Goal: Communication & Community: Participate in discussion

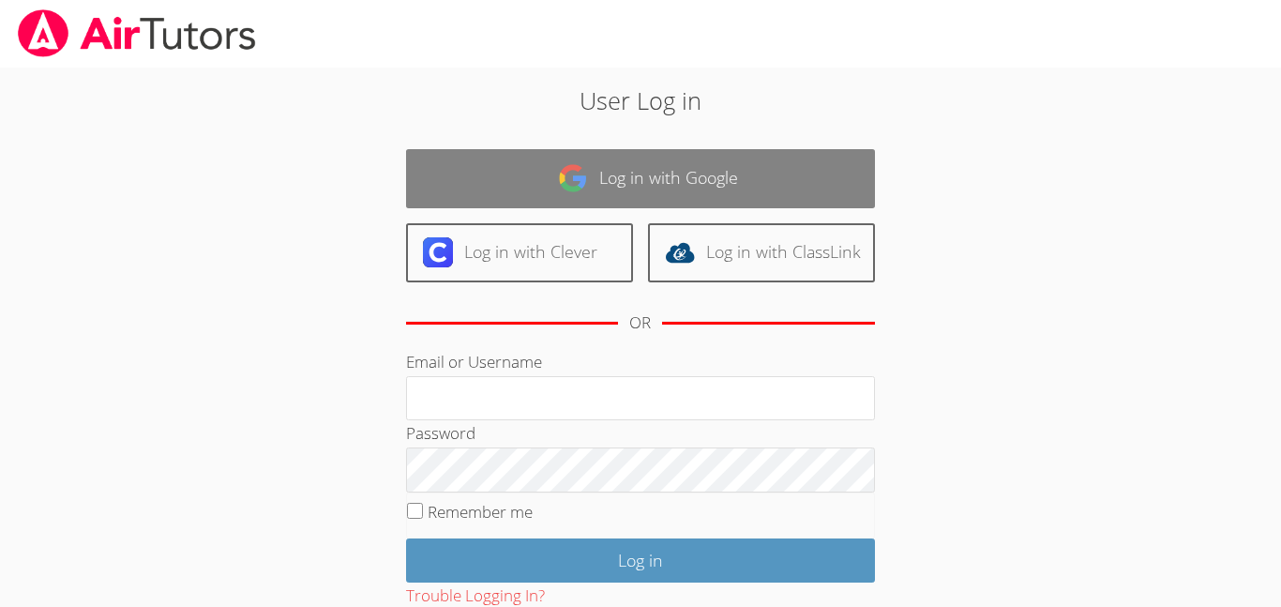
click at [517, 198] on link "Log in with Google" at bounding box center [640, 178] width 469 height 59
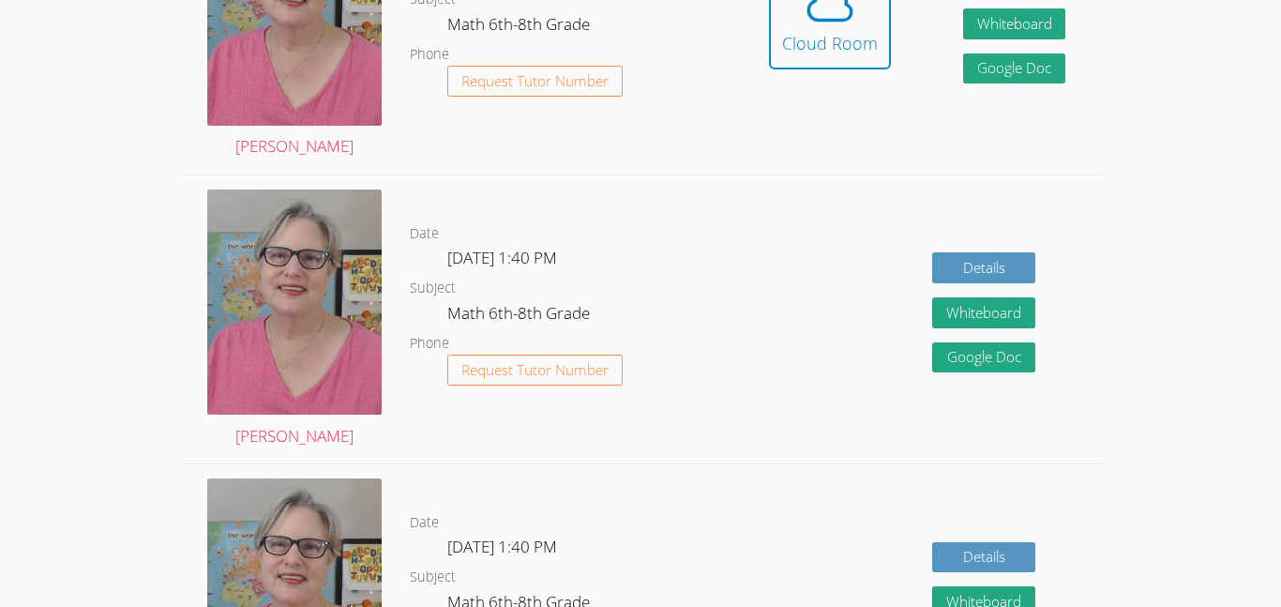
scroll to position [659, 0]
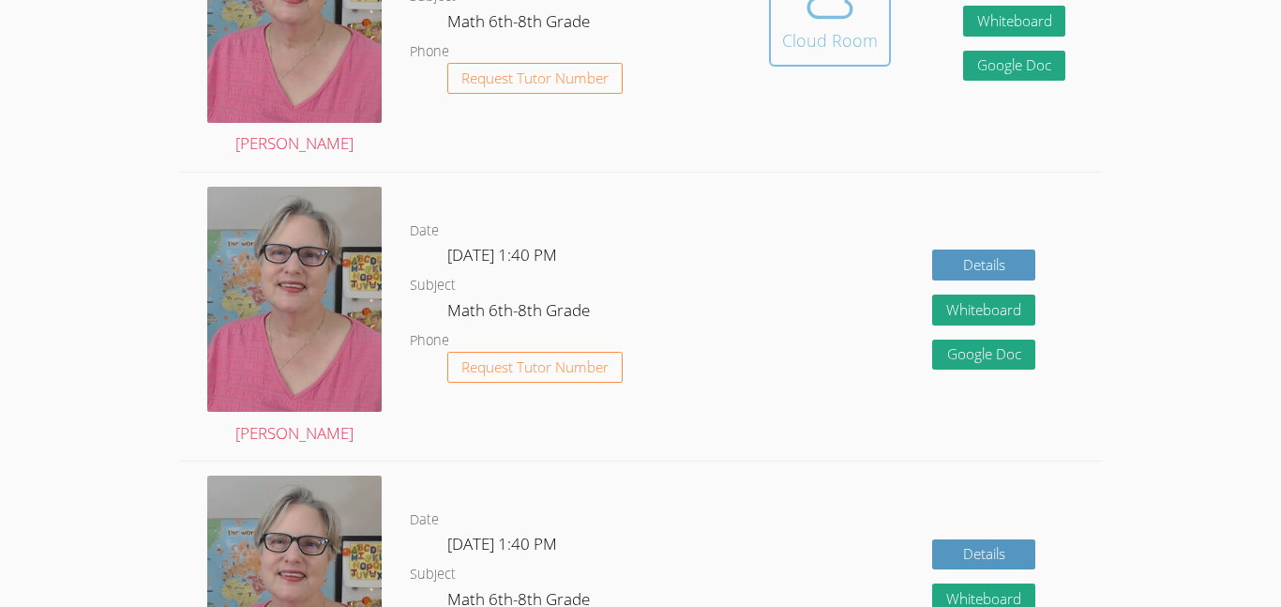
click at [798, 51] on div "Cloud Room" at bounding box center [830, 40] width 96 height 26
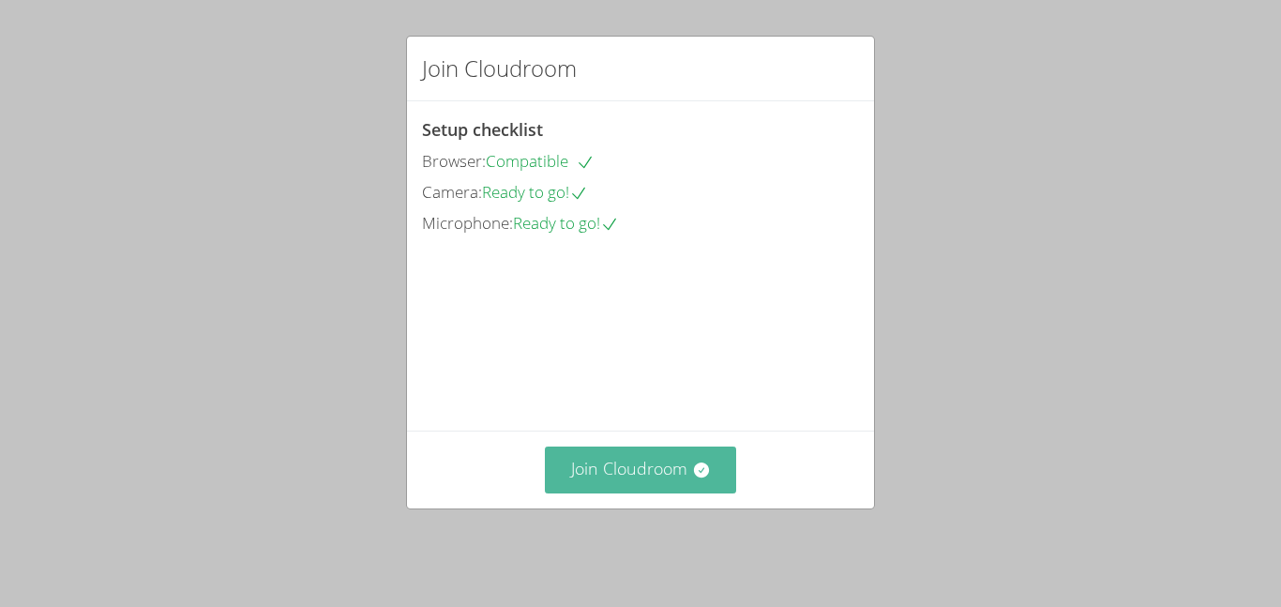
click at [611, 492] on button "Join Cloudroom" at bounding box center [641, 470] width 192 height 46
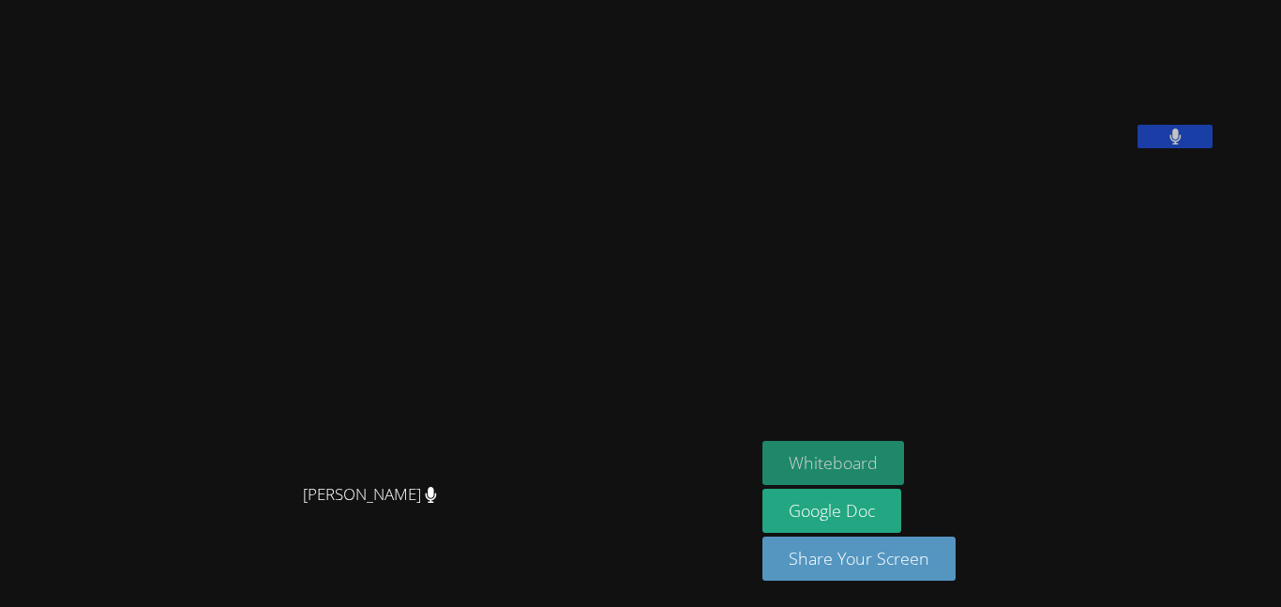
click at [893, 463] on button "Whiteboard" at bounding box center [834, 463] width 142 height 44
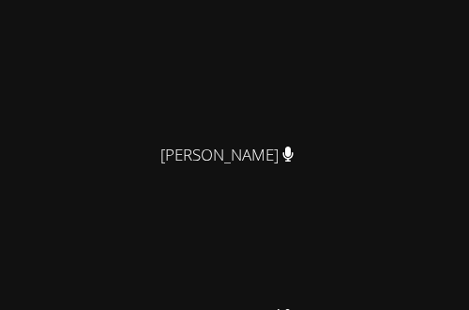
scroll to position [537, 0]
click at [130, 122] on video at bounding box center [234, 8] width 281 height 255
click at [200, 125] on video at bounding box center [234, 8] width 281 height 255
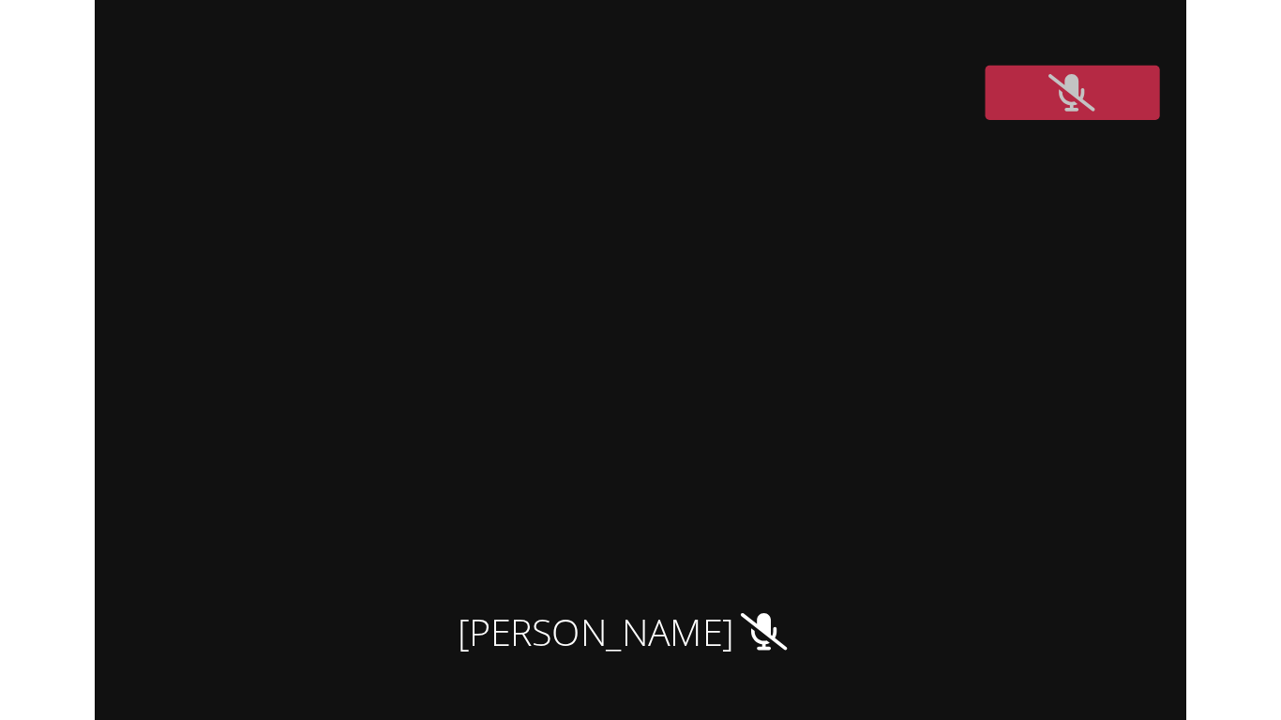
scroll to position [428, 0]
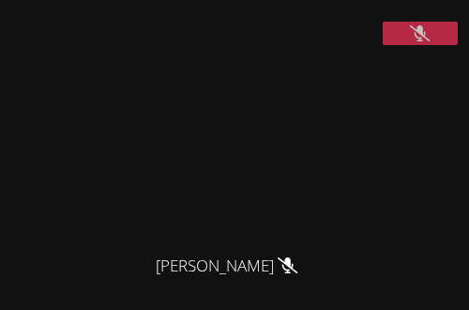
click at [221, 229] on video at bounding box center [234, 117] width 281 height 255
click at [227, 239] on video at bounding box center [234, 117] width 281 height 255
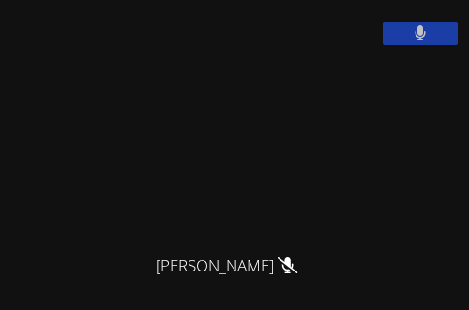
click at [375, 154] on video at bounding box center [234, 117] width 281 height 255
click at [375, 146] on video at bounding box center [234, 117] width 281 height 255
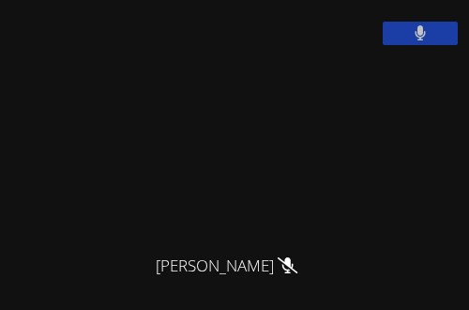
click at [375, 143] on video at bounding box center [234, 117] width 281 height 255
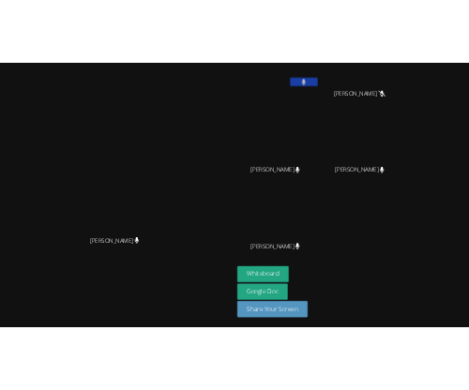
scroll to position [70, 0]
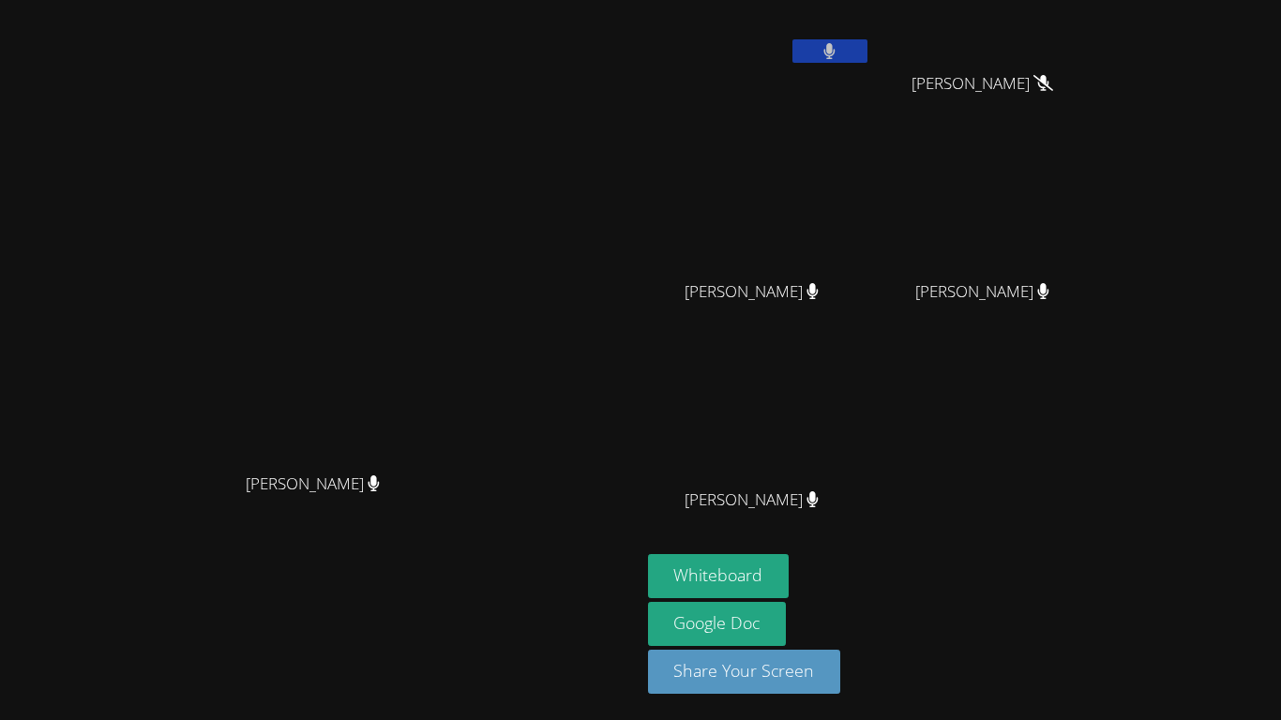
click at [868, 44] on button at bounding box center [830, 50] width 75 height 23
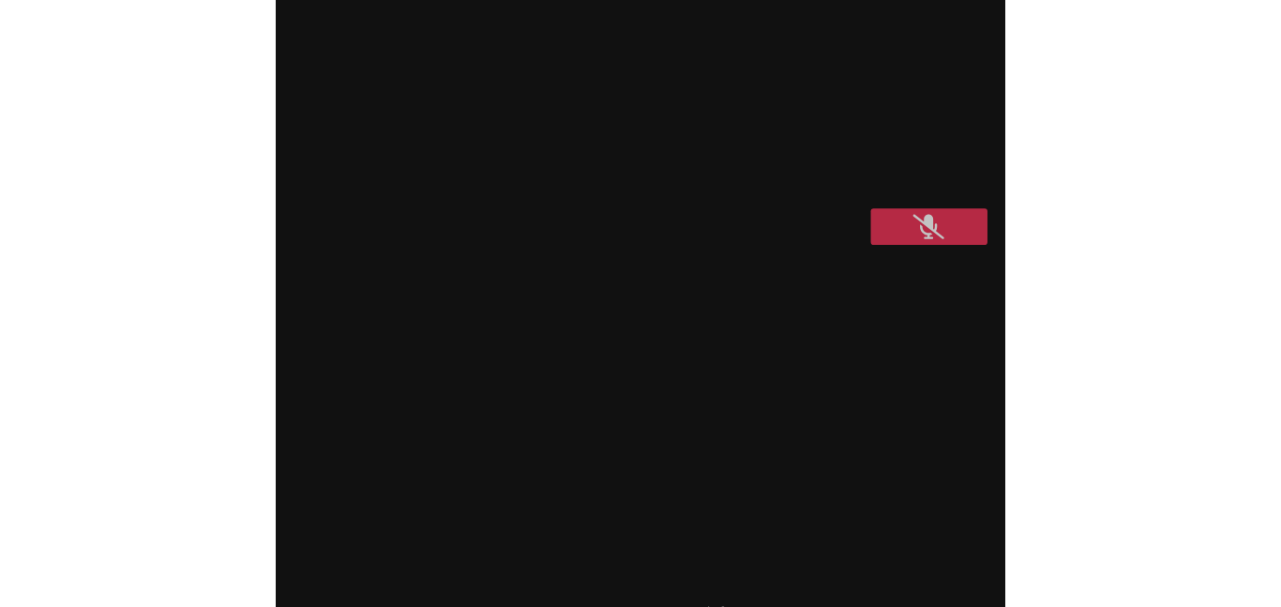
scroll to position [337, 0]
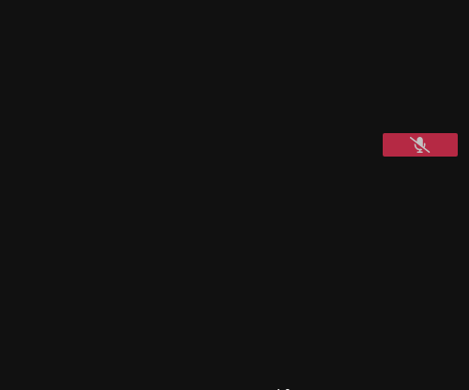
click at [375, 252] on video at bounding box center [234, 249] width 281 height 255
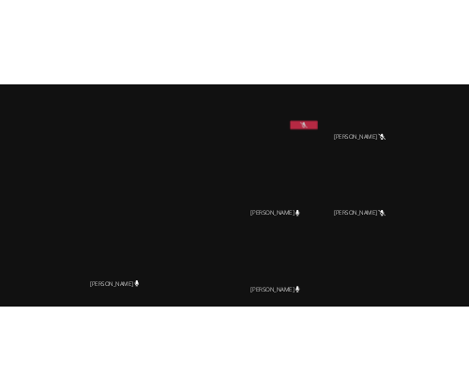
scroll to position [0, 0]
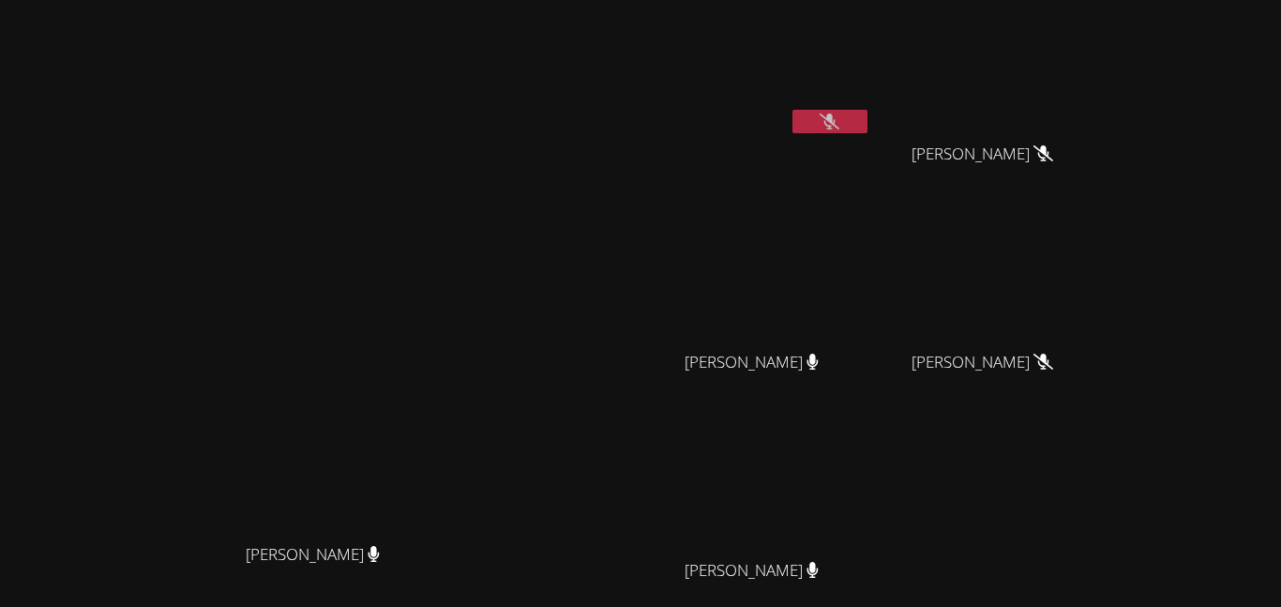
click at [840, 114] on icon at bounding box center [830, 122] width 20 height 16
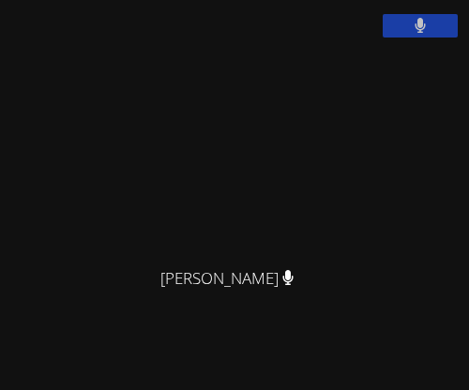
scroll to position [457, 0]
click at [222, 257] on video at bounding box center [234, 129] width 281 height 255
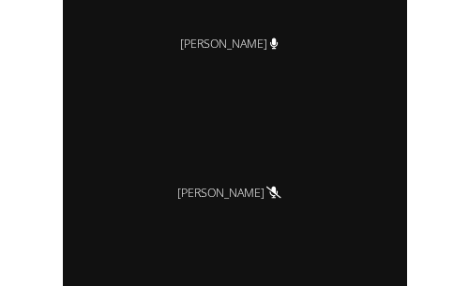
scroll to position [681, 0]
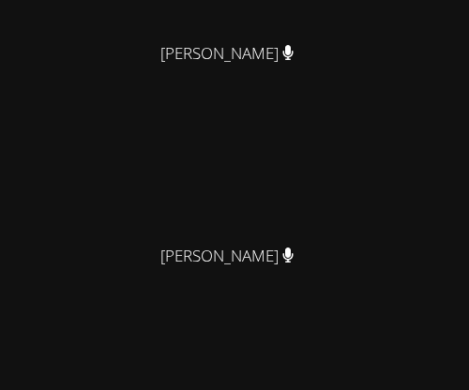
click at [241, 326] on video at bounding box center [234, 310] width 281 height 255
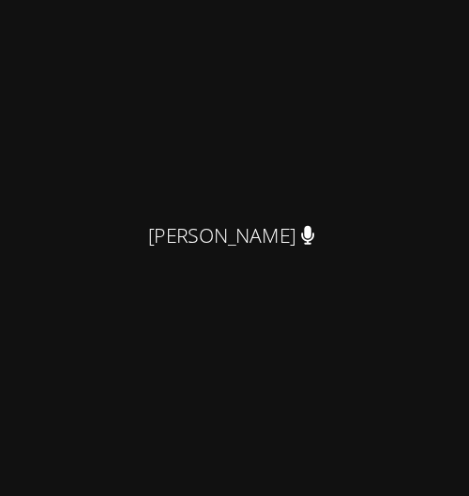
scroll to position [512, 0]
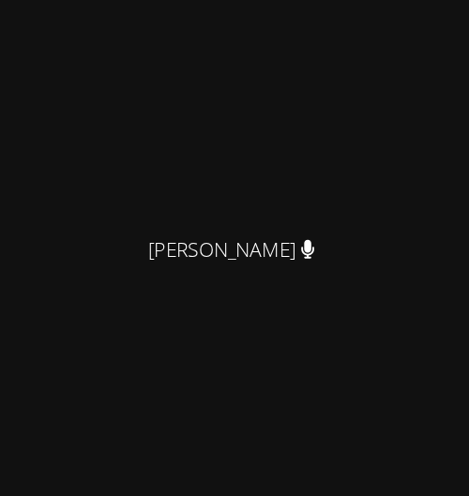
click at [225, 400] on video at bounding box center [234, 355] width 281 height 255
click at [219, 394] on video at bounding box center [234, 355] width 281 height 255
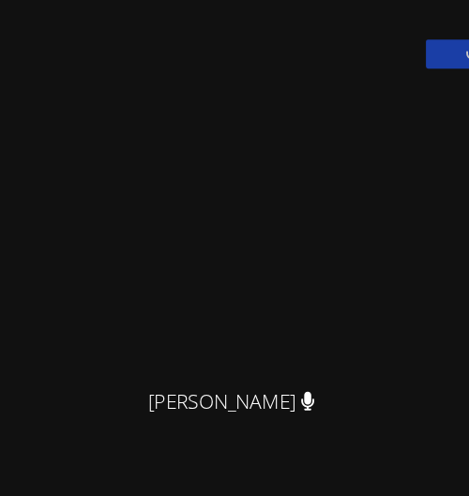
scroll to position [392, 0]
click at [219, 348] on video at bounding box center [234, 220] width 281 height 255
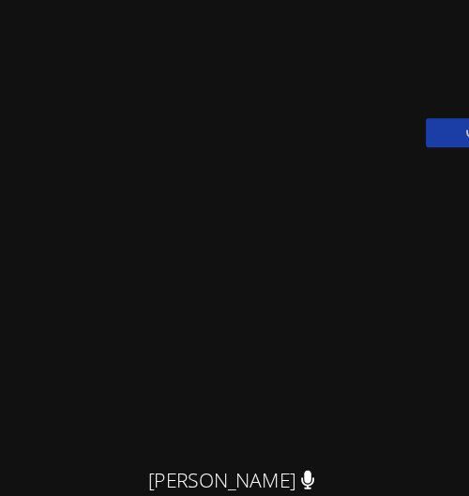
scroll to position [326, 0]
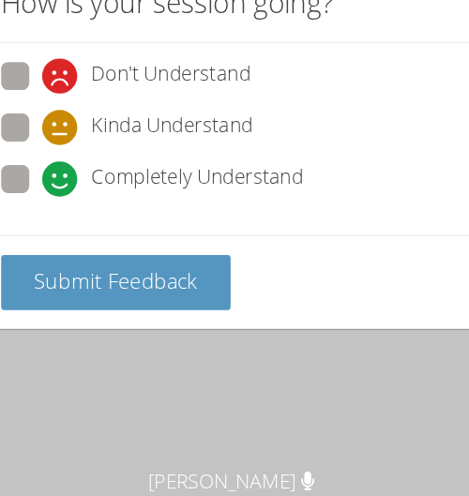
click at [154, 189] on span "Completely Understand" at bounding box center [199, 191] width 170 height 28
click at [91, 189] on input "Completely Understand" at bounding box center [83, 188] width 16 height 16
radio input "true"
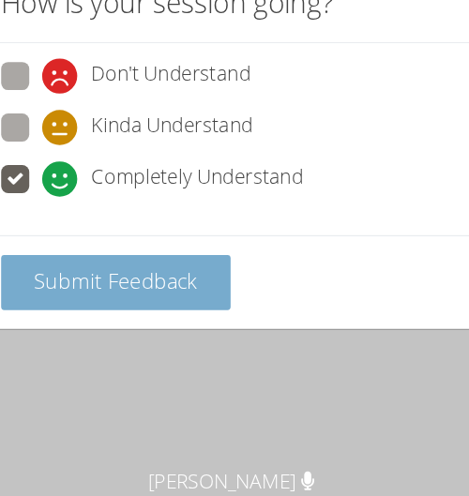
click at [145, 272] on span "Submit Feedback" at bounding box center [133, 273] width 131 height 23
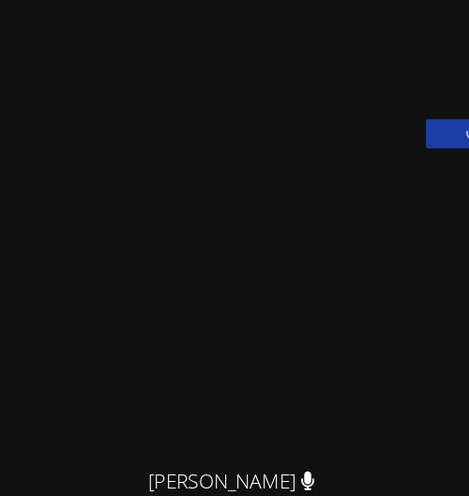
click at [94, 283] on video at bounding box center [234, 286] width 281 height 255
click at [236, 280] on video at bounding box center [234, 286] width 281 height 255
click at [227, 392] on video at bounding box center [234, 286] width 281 height 255
